Goal: Use online tool/utility: Utilize a website feature to perform a specific function

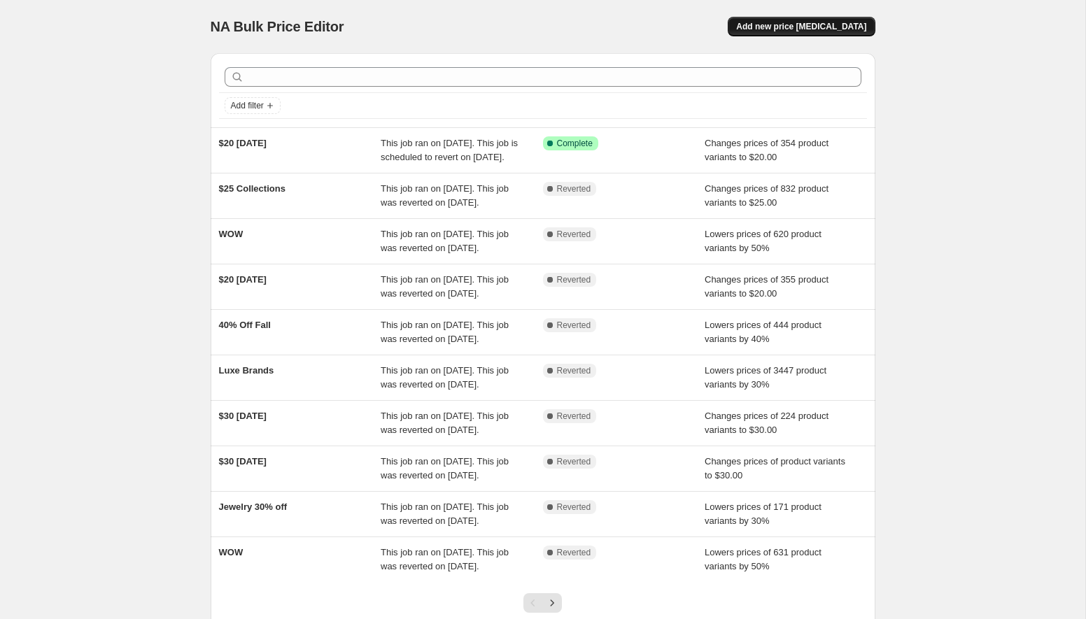
click at [810, 17] on div "NA Bulk Price Editor. This page is ready NA Bulk Price Editor Add new price [ME…" at bounding box center [543, 26] width 665 height 53
click at [801, 28] on span "Add new price [MEDICAL_DATA]" at bounding box center [801, 26] width 130 height 11
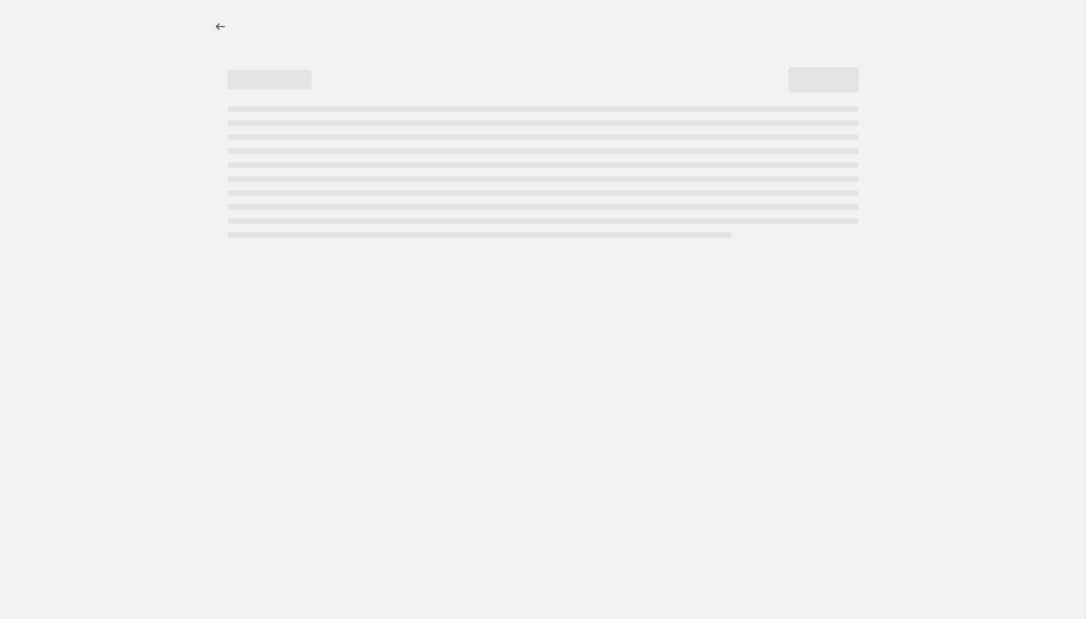
select select "percentage"
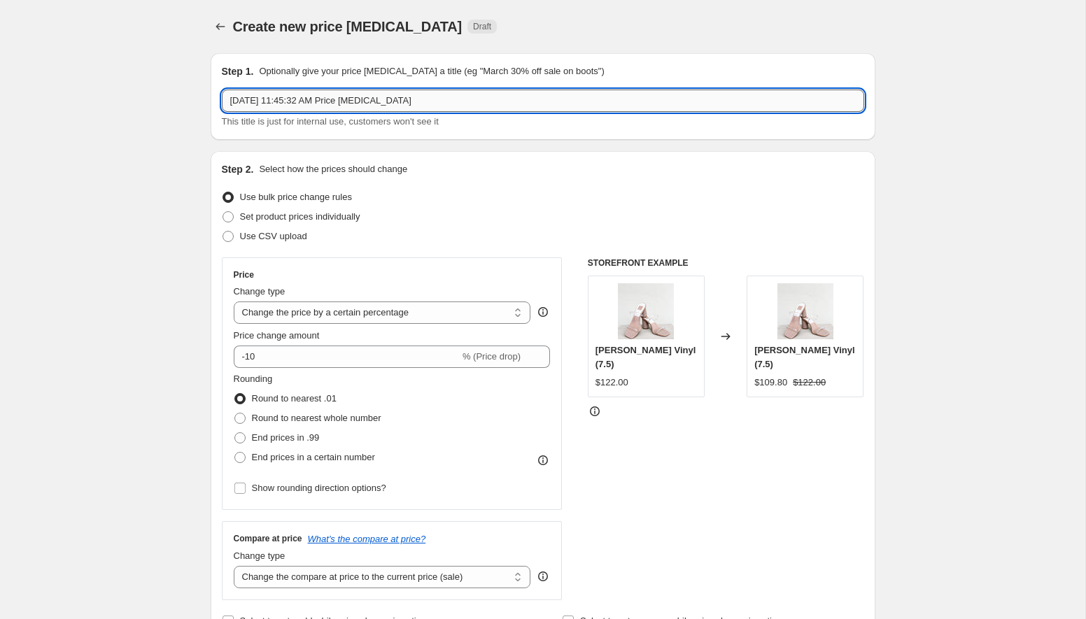
click at [326, 101] on input "[DATE] 11:45:32 AM Price [MEDICAL_DATA]" at bounding box center [543, 101] width 642 height 22
type input "h"
type input "HAPPY BIRTHDAY [PERSON_NAME]"
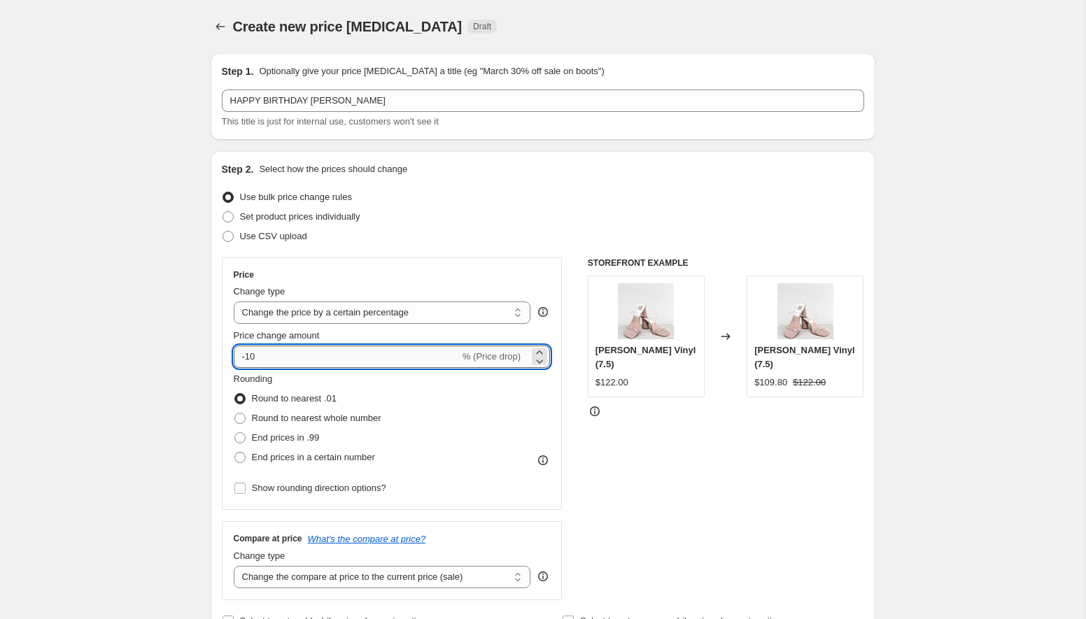
click at [327, 358] on input "-10" at bounding box center [347, 357] width 226 height 22
type input "-1"
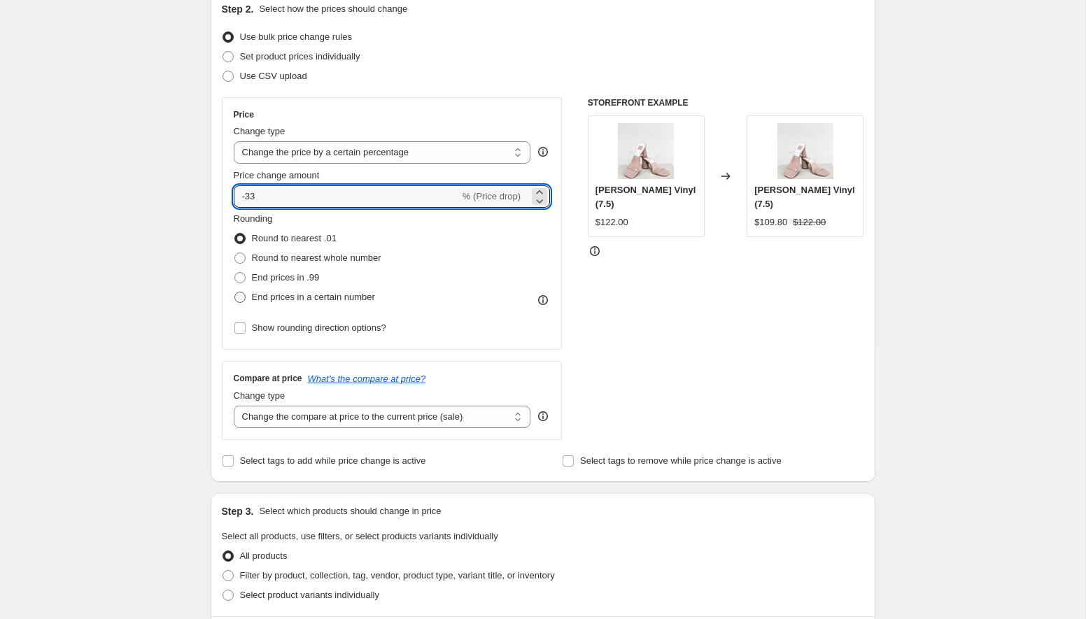
scroll to position [467, 0]
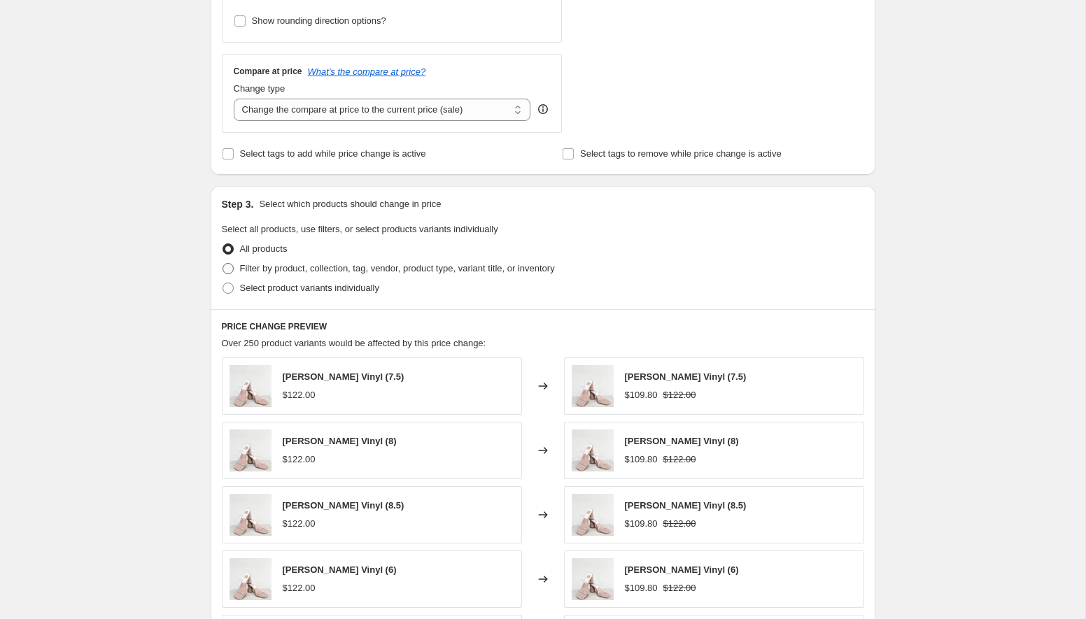
type input "-33"
click at [332, 269] on span "Filter by product, collection, tag, vendor, product type, variant title, or inv…" at bounding box center [397, 268] width 315 height 10
click at [223, 264] on input "Filter by product, collection, tag, vendor, product type, variant title, or inv…" at bounding box center [223, 263] width 1 height 1
radio input "true"
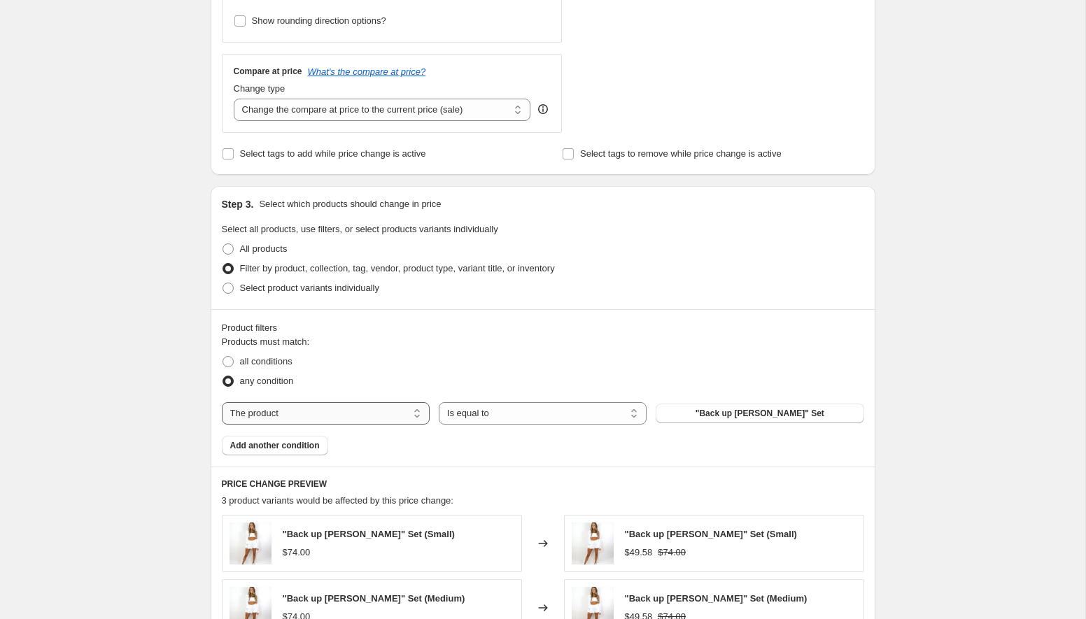
click at [395, 411] on select "The product The product's collection The product's tag The product's vendor The…" at bounding box center [326, 413] width 208 height 22
select select "collection"
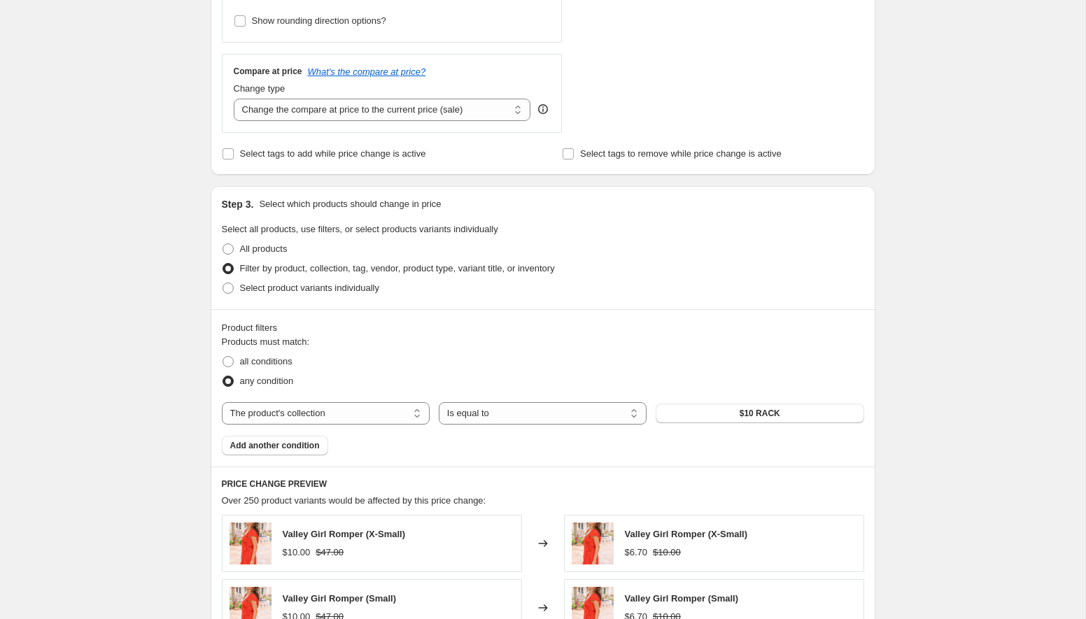
click at [693, 402] on div "The product The product's collection The product's tag The product's vendor The…" at bounding box center [543, 413] width 642 height 22
click at [693, 408] on button "$10 RACK" at bounding box center [760, 414] width 208 height 20
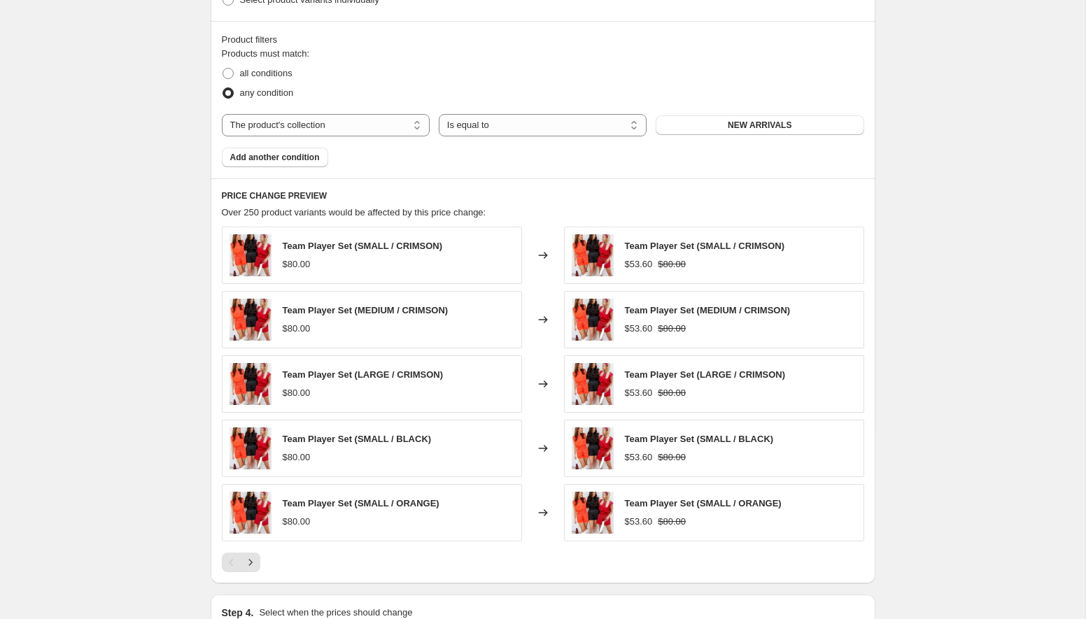
scroll to position [937, 0]
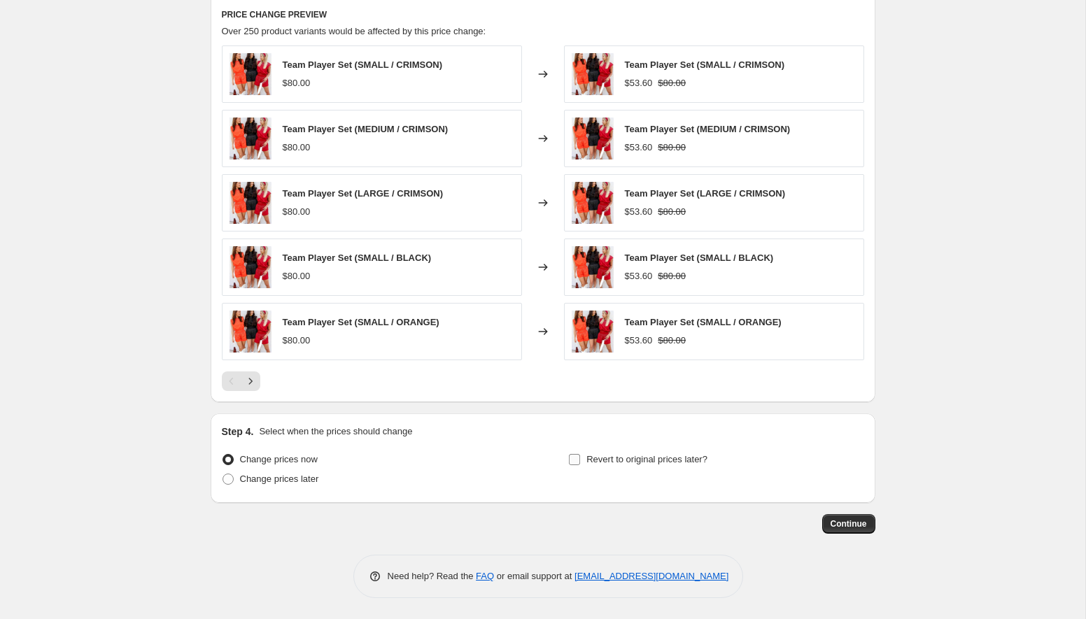
click at [584, 460] on label "Revert to original prices later?" at bounding box center [637, 460] width 139 height 20
click at [580, 460] on input "Revert to original prices later?" at bounding box center [574, 459] width 11 height 11
checkbox input "true"
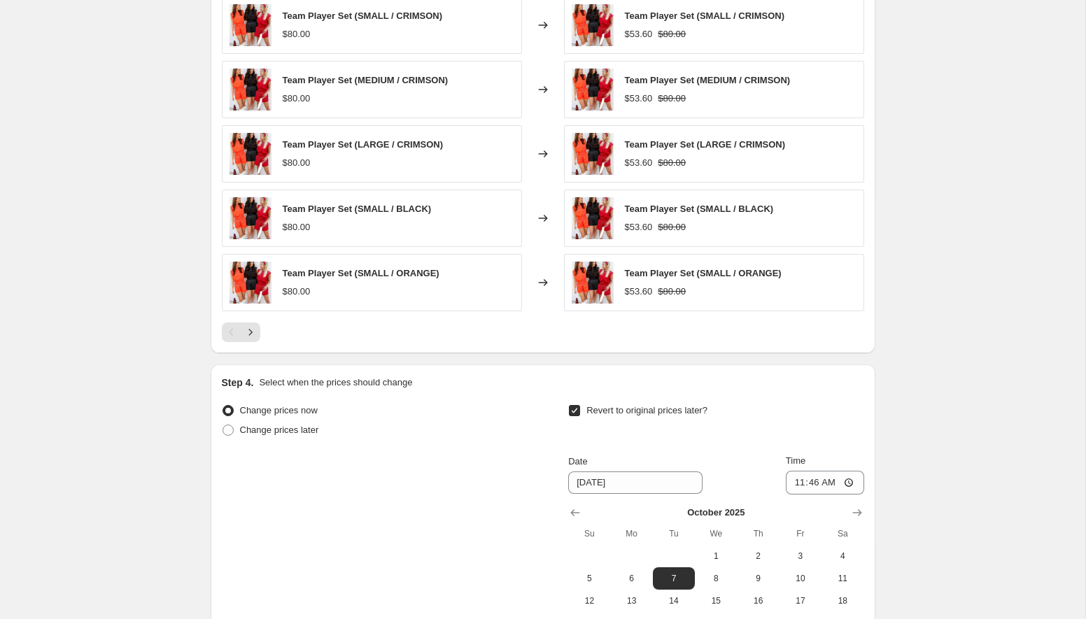
scroll to position [1176, 0]
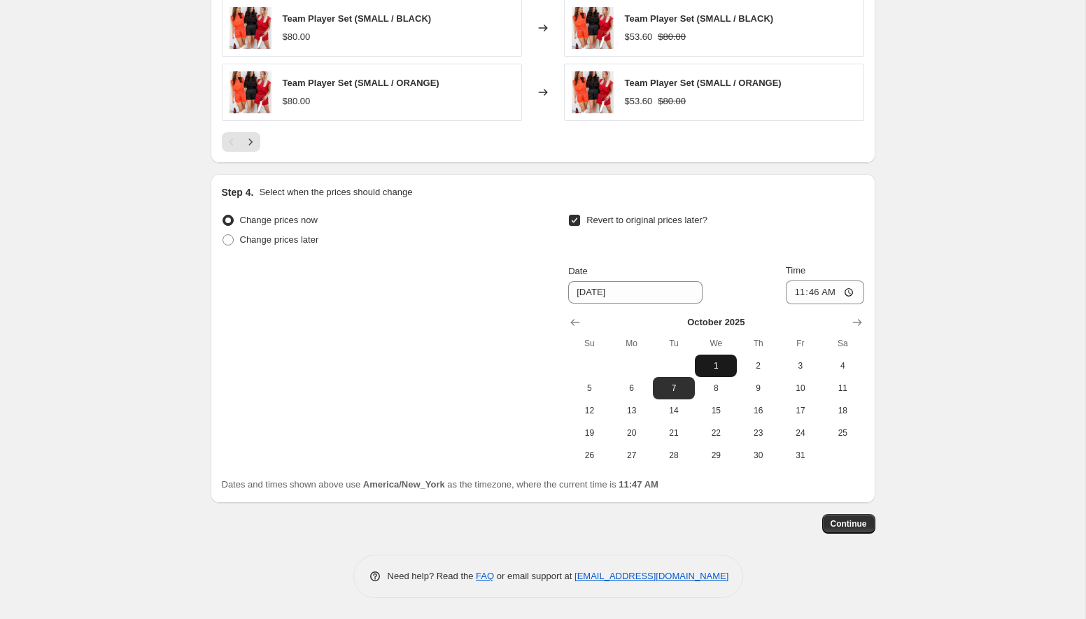
click at [717, 366] on span "1" at bounding box center [715, 365] width 31 height 11
type input "[DATE]"
click at [849, 289] on input "11:46" at bounding box center [825, 293] width 78 height 24
type input "00:30"
drag, startPoint x: 955, startPoint y: 469, endPoint x: 890, endPoint y: 509, distance: 76.1
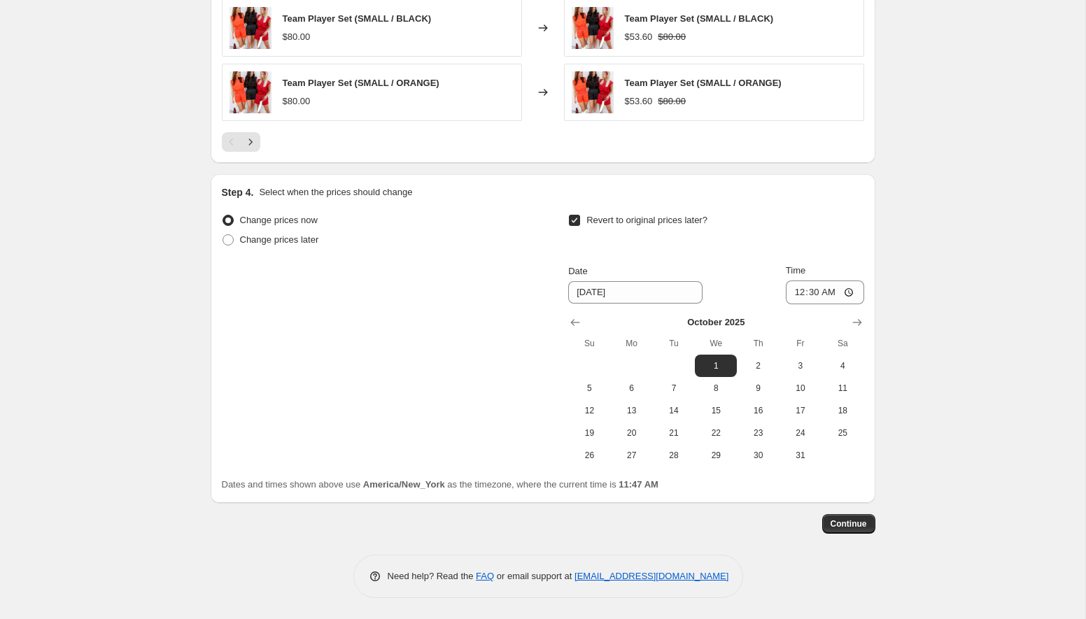
click at [855, 525] on span "Continue" at bounding box center [849, 524] width 36 height 11
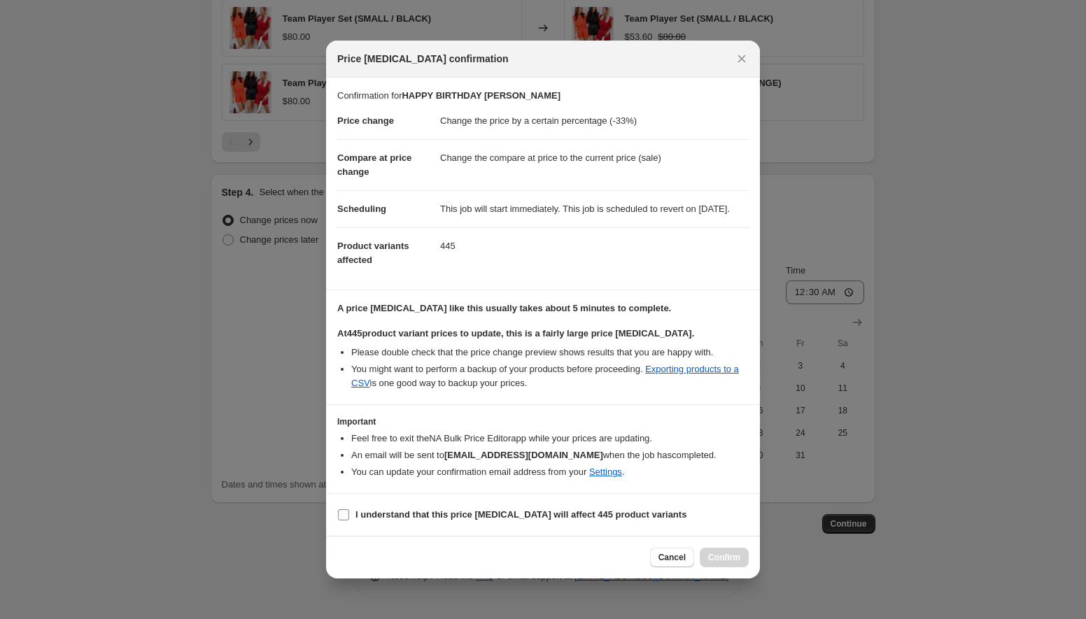
click at [351, 512] on label "I understand that this price [MEDICAL_DATA] will affect 445 product variants" at bounding box center [511, 515] width 349 height 20
click at [349, 512] on input "I understand that this price [MEDICAL_DATA] will affect 445 product variants" at bounding box center [343, 514] width 11 height 11
checkbox input "true"
click at [731, 561] on span "Confirm" at bounding box center [724, 557] width 32 height 11
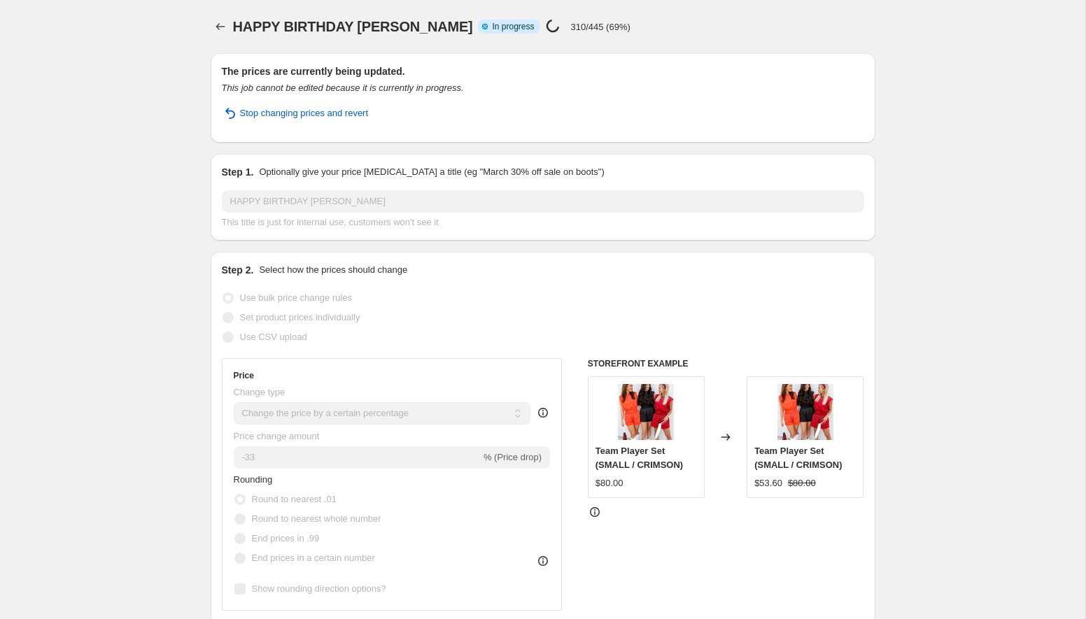
select select "percentage"
select select "collection"
